Goal: Task Accomplishment & Management: Manage account settings

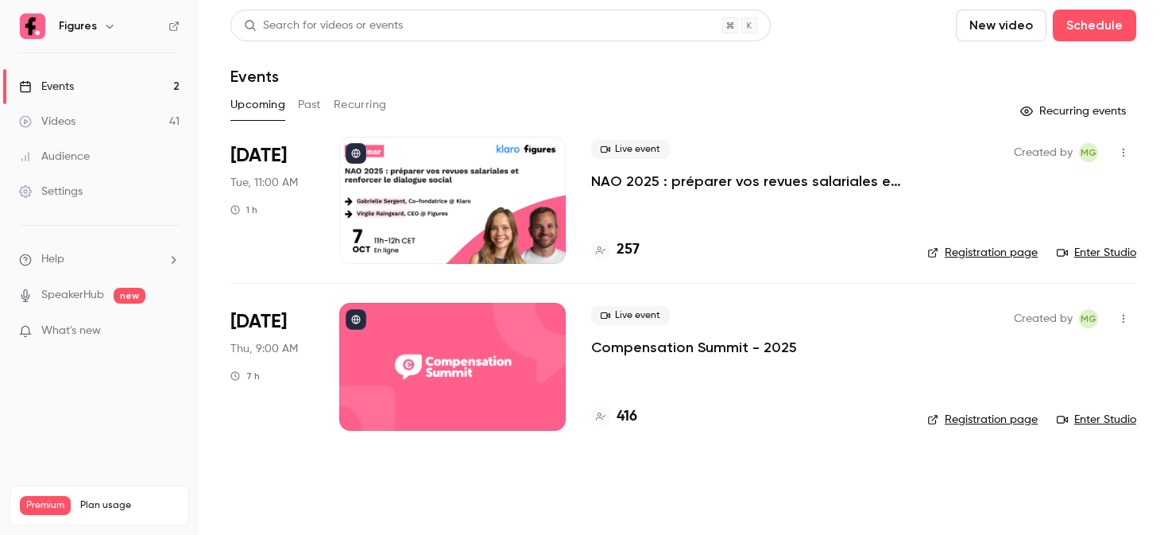
click at [462, 203] on div at bounding box center [452, 200] width 226 height 127
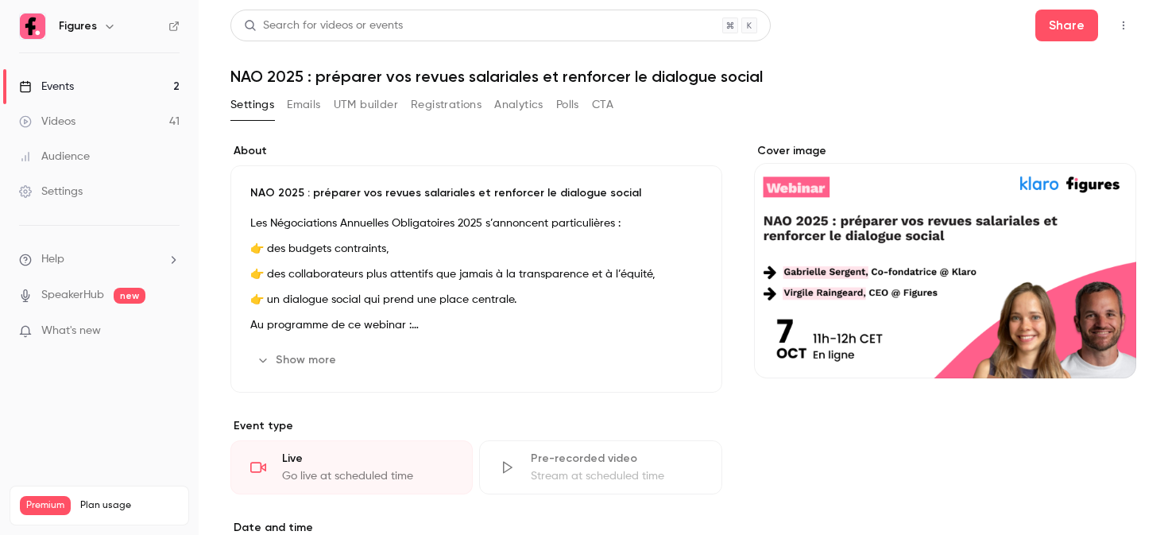
click at [461, 109] on button "Registrations" at bounding box center [446, 104] width 71 height 25
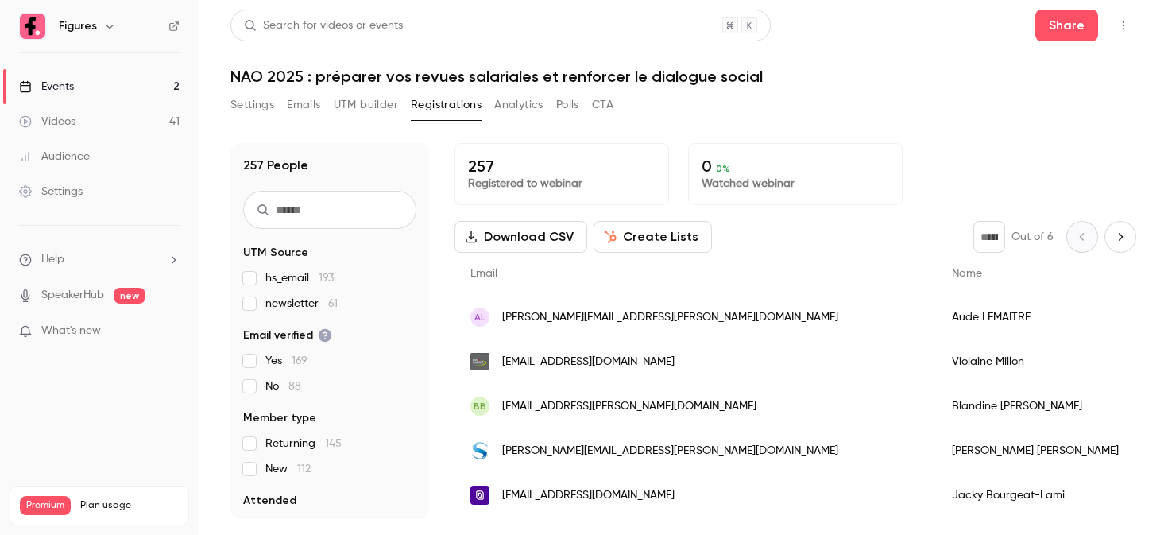
click at [273, 195] on input "text" at bounding box center [329, 210] width 173 height 38
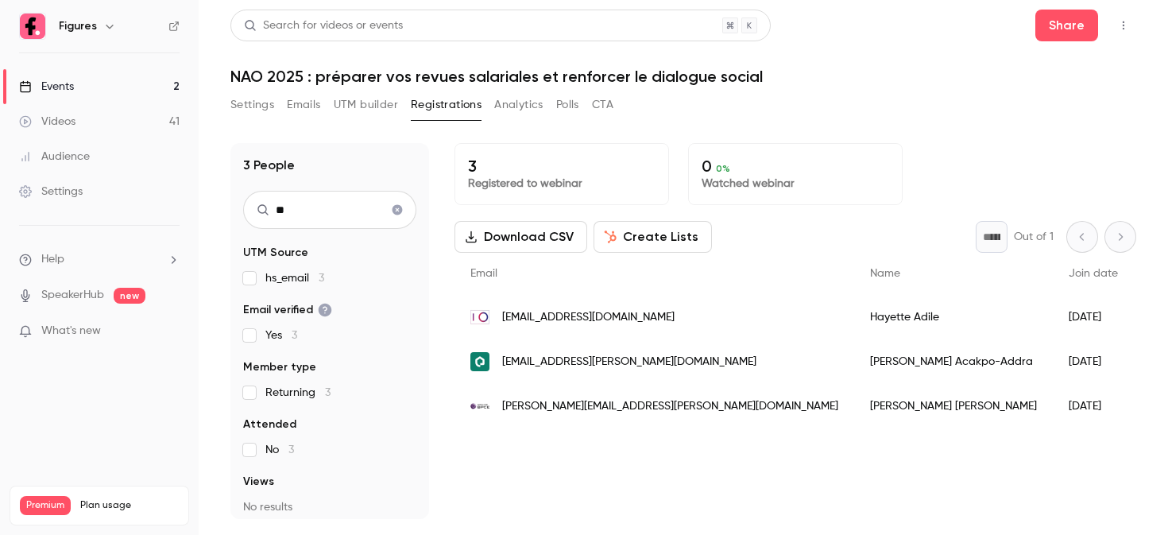
type input "*"
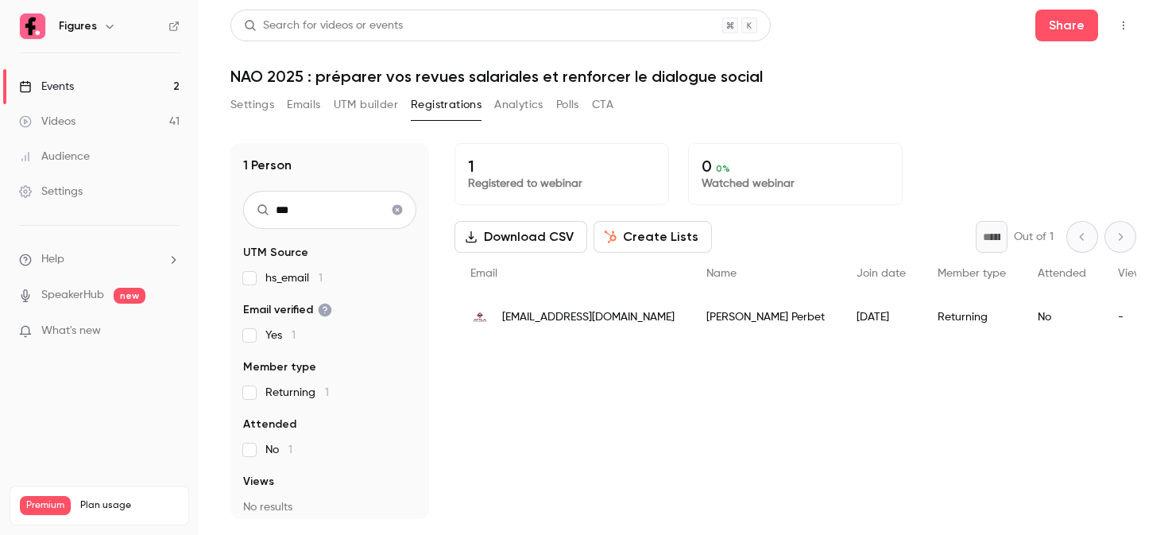
type input "***"
click at [691, 329] on div "[PERSON_NAME]" at bounding box center [766, 317] width 150 height 45
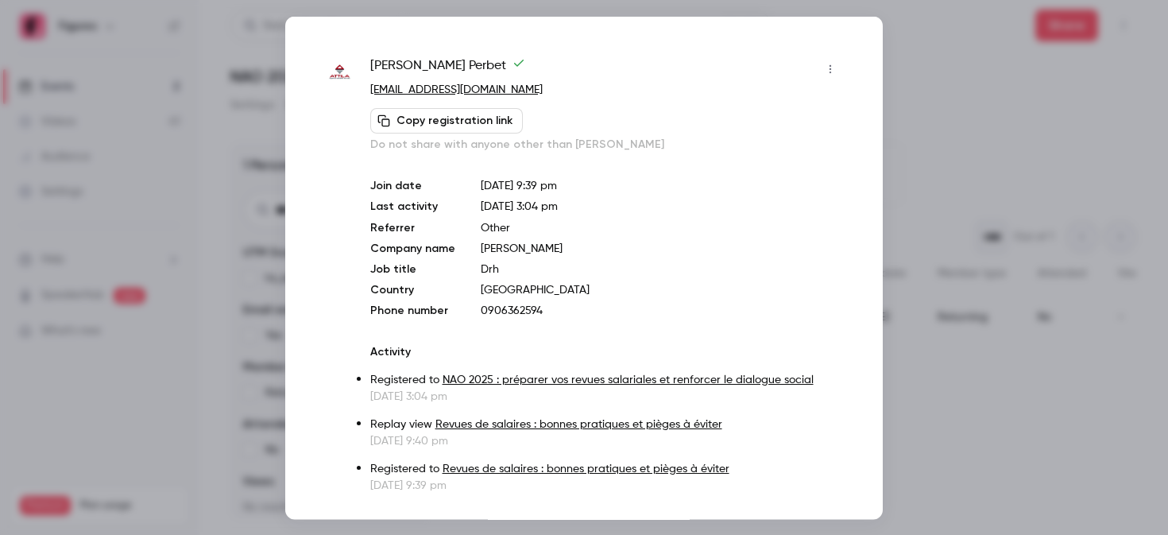
scroll to position [30, 0]
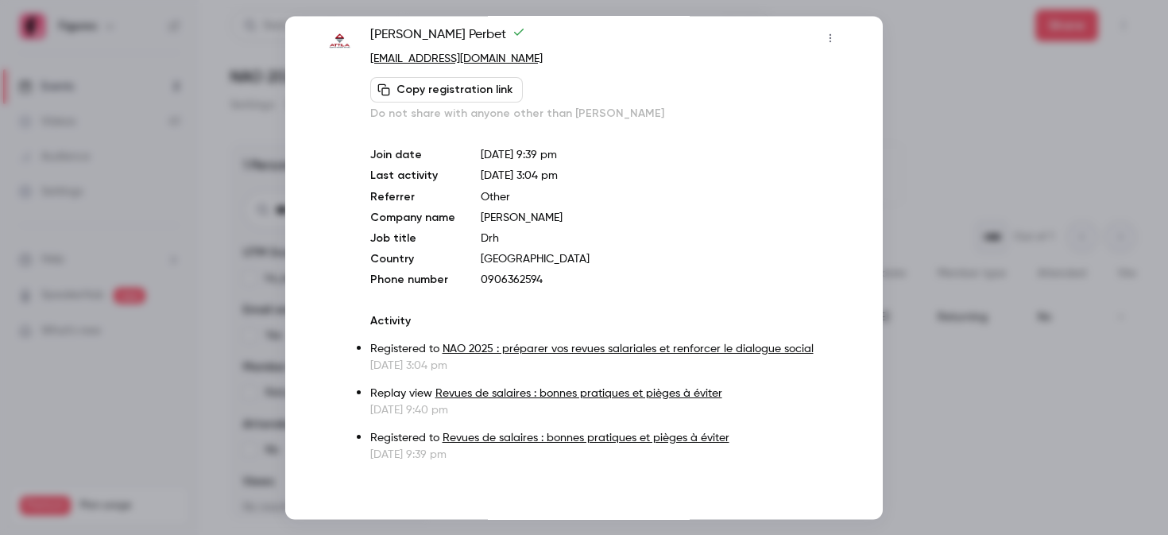
click at [459, 436] on link "Revues de salaires : bonnes pratiques et pièges à éviter" at bounding box center [586, 437] width 287 height 11
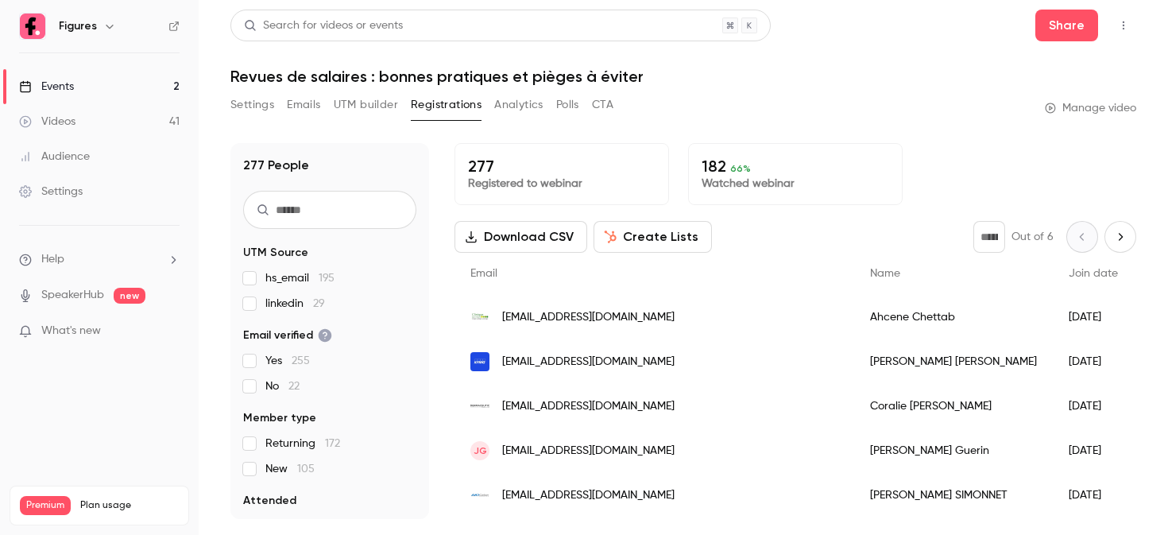
click at [336, 215] on input "text" at bounding box center [329, 210] width 173 height 38
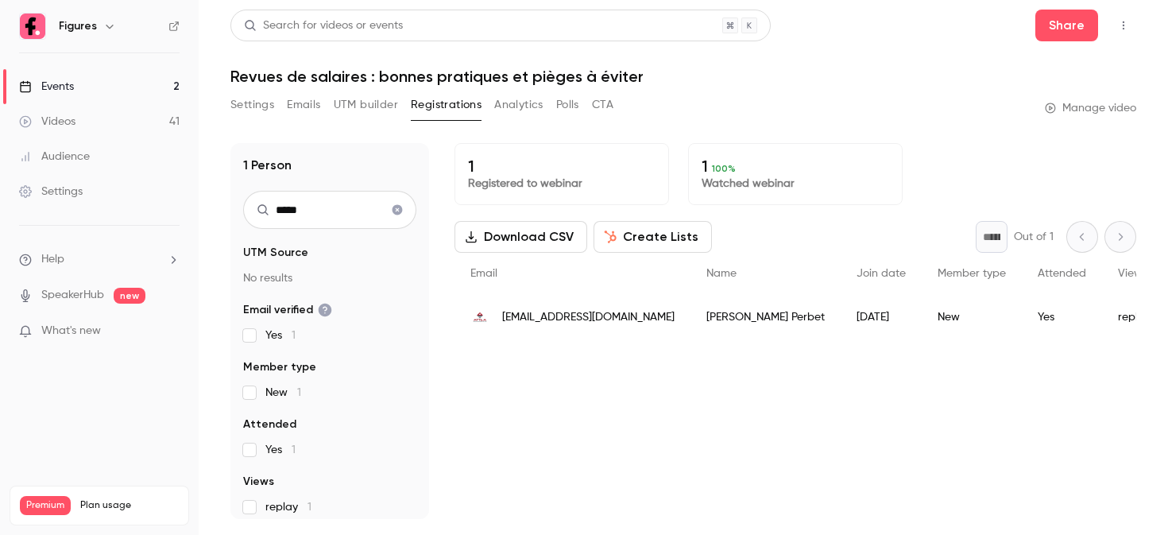
type input "*****"
click at [497, 319] on div "[EMAIL_ADDRESS][DOMAIN_NAME]" at bounding box center [573, 317] width 236 height 45
